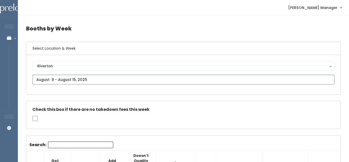
click at [100, 78] on input "text" at bounding box center [183, 80] width 302 height 10
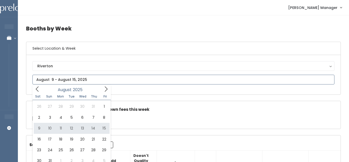
type input "August 9 to August 15"
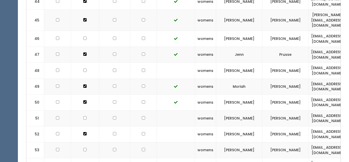
scroll to position [951, 0]
drag, startPoint x: 316, startPoint y: 129, endPoint x: 272, endPoint y: 127, distance: 43.8
copy td "[EMAIL_ADDRESS][DOMAIN_NAME]"
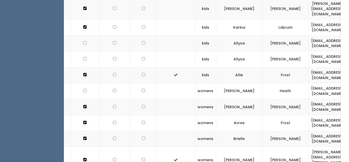
scroll to position [0, 0]
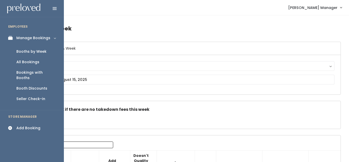
click at [15, 126] on icon at bounding box center [11, 128] width 7 height 4
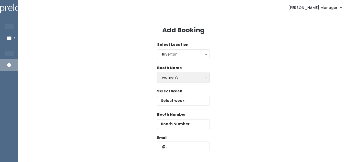
click at [177, 77] on div "women's" at bounding box center [183, 78] width 43 height 6
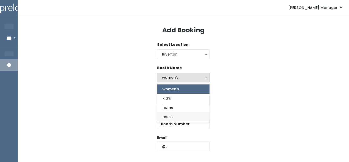
click at [178, 117] on link "men's" at bounding box center [183, 116] width 52 height 9
select select "mens"
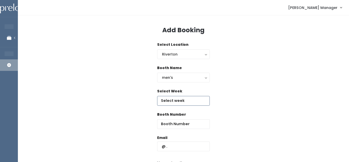
click at [175, 98] on input "text" at bounding box center [183, 101] width 53 height 10
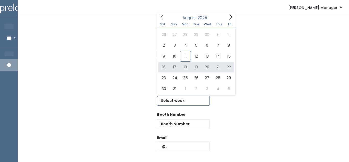
type input "August 16 to August 22"
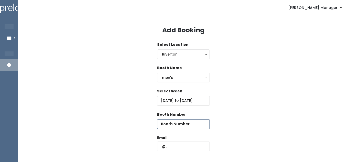
click at [187, 125] on input "number" at bounding box center [183, 124] width 53 height 10
type input "57"
click at [188, 147] on input "text" at bounding box center [183, 146] width 53 height 10
paste input "eric25ypy@gmail.com"
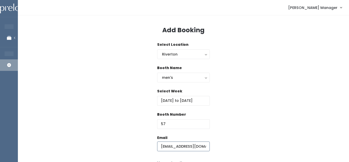
scroll to position [1, 0]
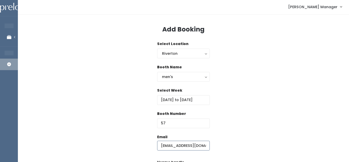
type input "eric25ypy@gmail.com"
click at [172, 126] on input "57" at bounding box center [183, 123] width 53 height 10
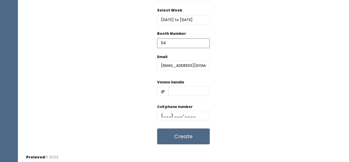
scroll to position [83, 0]
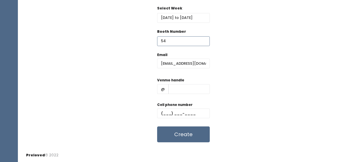
type input "54"
click at [197, 92] on input "text" at bounding box center [188, 89] width 41 height 10
type input "xxx"
click at [170, 112] on input "text" at bounding box center [183, 113] width 53 height 10
type input "(111) 111-1111"
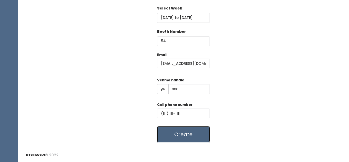
click at [180, 136] on button "Create" at bounding box center [183, 134] width 53 height 16
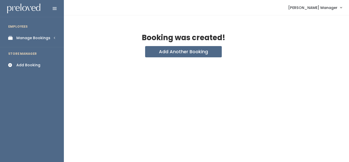
click at [14, 67] on icon at bounding box center [11, 65] width 7 height 4
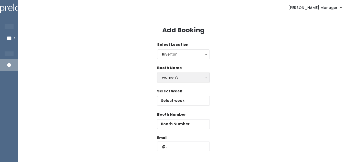
click at [196, 79] on div "women's" at bounding box center [183, 78] width 43 height 6
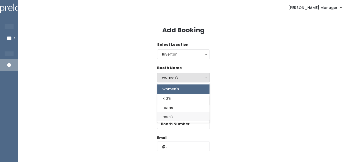
click at [178, 114] on link "men's" at bounding box center [183, 116] width 52 height 9
select select "mens"
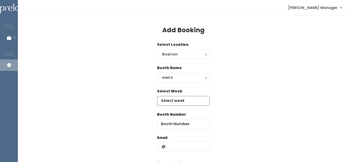
click at [177, 104] on input "text" at bounding box center [183, 101] width 53 height 10
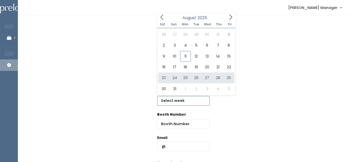
type input "August 23 to August 29"
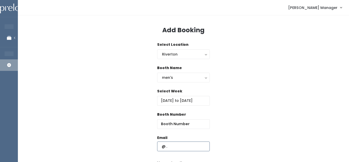
click at [176, 147] on input "text" at bounding box center [183, 146] width 53 height 10
click at [169, 123] on input "number" at bounding box center [183, 124] width 53 height 10
type input "54"
click at [189, 151] on div "Email" at bounding box center [183, 145] width 53 height 21
click at [185, 145] on input "text" at bounding box center [183, 146] width 53 height 10
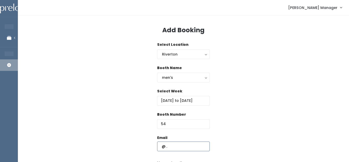
paste input "eric25ypy@gmail.com"
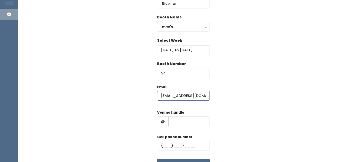
scroll to position [83, 0]
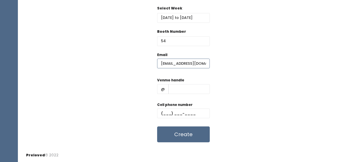
type input "eric25ypy@gmail.com"
click at [177, 90] on input "text" at bounding box center [188, 89] width 41 height 10
type input "xxxx"
click at [166, 110] on input "text" at bounding box center [183, 113] width 53 height 10
type input "(111) 111-1111"
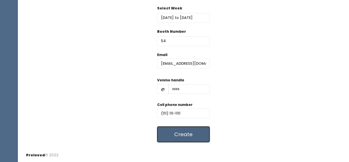
click at [183, 129] on button "Create" at bounding box center [183, 134] width 53 height 16
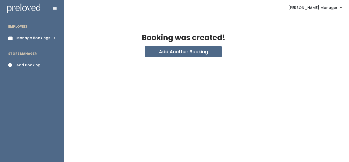
click at [31, 38] on div "Manage Bookings" at bounding box center [33, 37] width 34 height 5
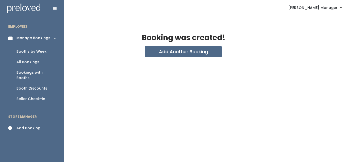
click at [32, 50] on div "Booths by Week" at bounding box center [31, 51] width 30 height 5
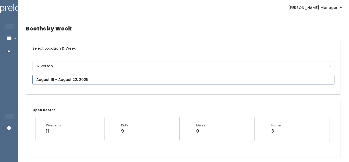
click at [65, 76] on input "text" at bounding box center [183, 80] width 302 height 10
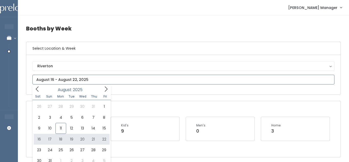
type input "August 16 to August 22"
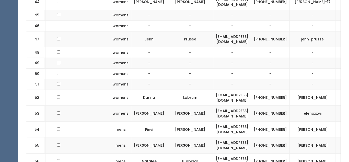
scroll to position [0, 85]
click at [214, 137] on td "bakollman34@gmail.com" at bounding box center [233, 145] width 38 height 16
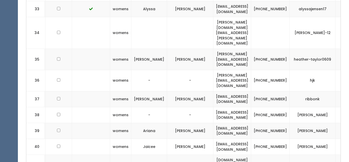
scroll to position [0, 0]
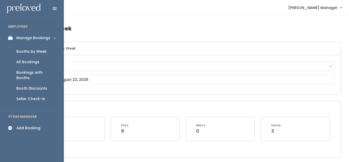
click at [17, 127] on link "Add Booking" at bounding box center [32, 128] width 64 height 12
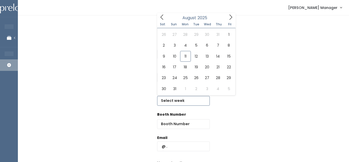
click at [181, 102] on input "text" at bounding box center [183, 101] width 53 height 10
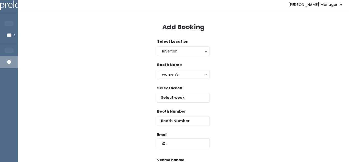
scroll to position [83, 0]
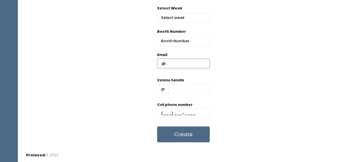
click at [180, 63] on input "text" at bounding box center [183, 64] width 53 height 10
type input "k"
type input "[EMAIL_ADDRESS][DOMAIN_NAME]"
click at [183, 62] on input "[EMAIL_ADDRESS][DOMAIN_NAME]" at bounding box center [183, 64] width 53 height 10
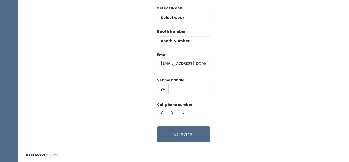
click at [183, 62] on input "[EMAIL_ADDRESS][DOMAIN_NAME]" at bounding box center [183, 64] width 53 height 10
type input "[EMAIL_ADDRESS][DOMAIN_NAME]"
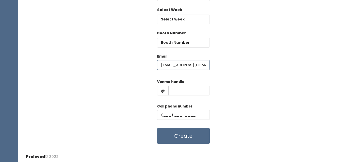
scroll to position [0, 0]
